Goal: Transaction & Acquisition: Purchase product/service

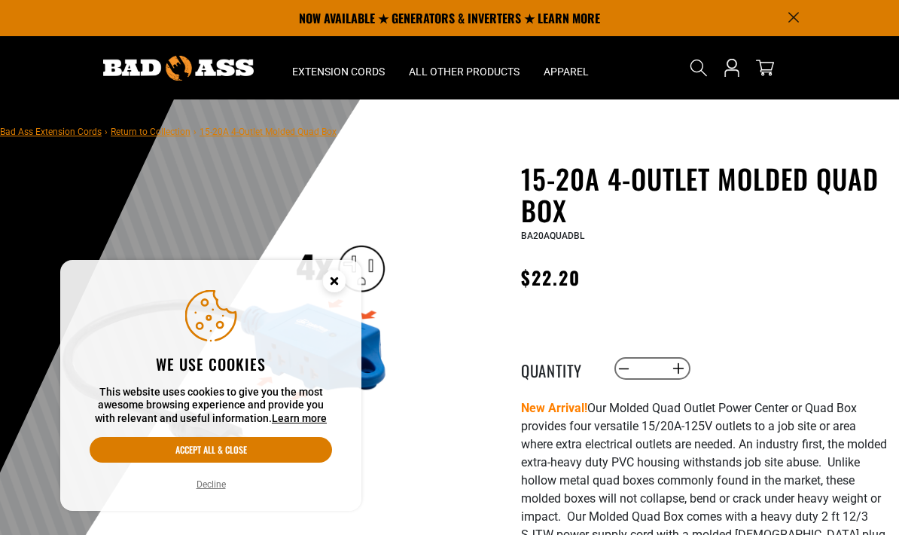
click at [265, 456] on button "Accept all & close" at bounding box center [211, 450] width 242 height 26
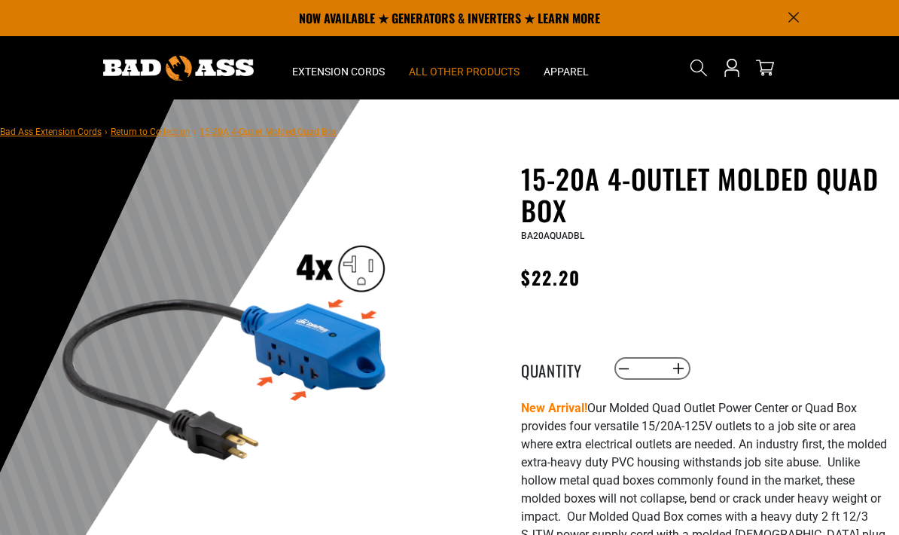
click at [480, 73] on span "All Other Products" at bounding box center [464, 72] width 111 height 14
click at [350, 59] on summary "Extension Cords" at bounding box center [338, 67] width 117 height 63
click at [345, 77] on span "Extension Cords" at bounding box center [338, 72] width 93 height 14
click at [345, 72] on span "Extension Cords" at bounding box center [338, 72] width 93 height 14
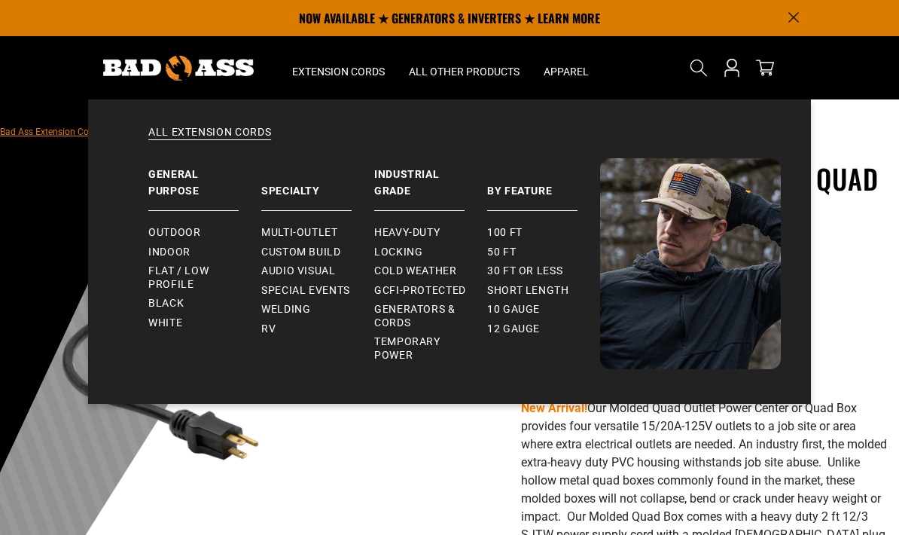
click at [173, 320] on span "White" at bounding box center [165, 323] width 34 height 14
